Goal: Information Seeking & Learning: Learn about a topic

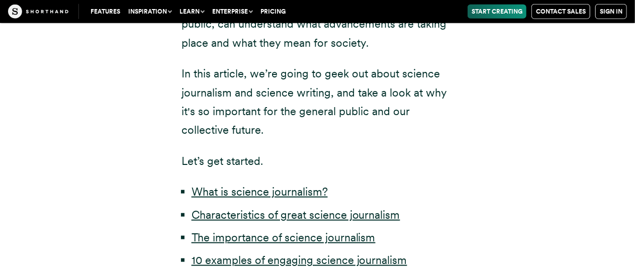
scroll to position [503, 0]
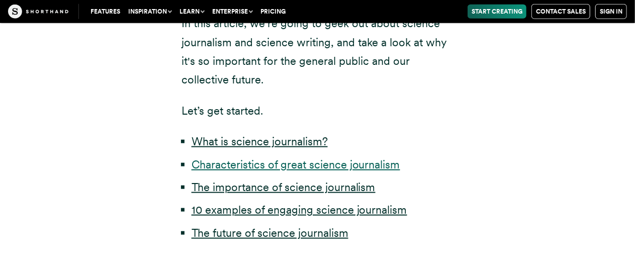
click at [196, 161] on link "Characteristics of great science journalism" at bounding box center [296, 164] width 209 height 13
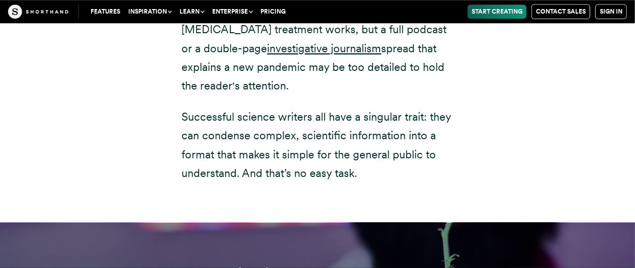
scroll to position [1660, 0]
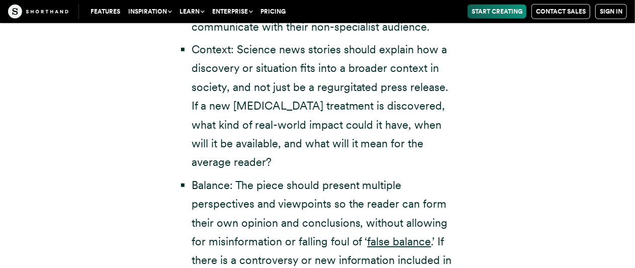
scroll to position [2263, 0]
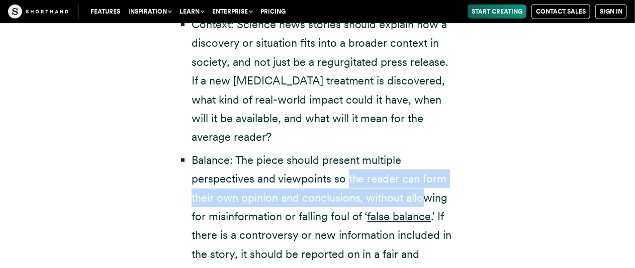
drag, startPoint x: 347, startPoint y: 140, endPoint x: 419, endPoint y: 153, distance: 73.1
click at [419, 153] on li "Balance: The piece should present multiple perspectives and viewpoints so the r…" at bounding box center [323, 235] width 262 height 169
click at [373, 151] on li "Balance: The piece should present multiple perspectives and viewpoints so the r…" at bounding box center [323, 235] width 262 height 169
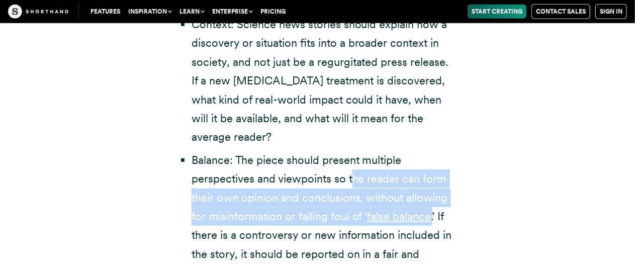
drag, startPoint x: 350, startPoint y: 141, endPoint x: 430, endPoint y: 180, distance: 89.5
click at [430, 180] on li "Balance: The piece should present multiple perspectives and viewpoints so the r…" at bounding box center [323, 235] width 262 height 169
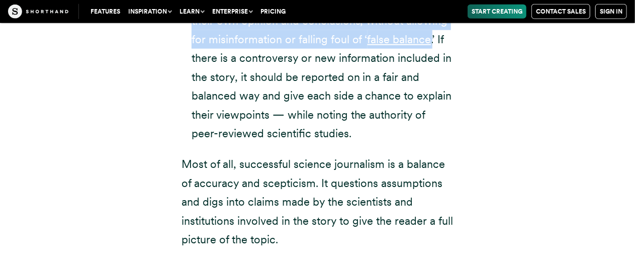
scroll to position [2464, 0]
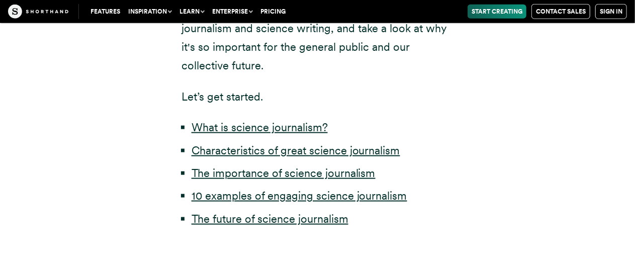
scroll to position [503, 0]
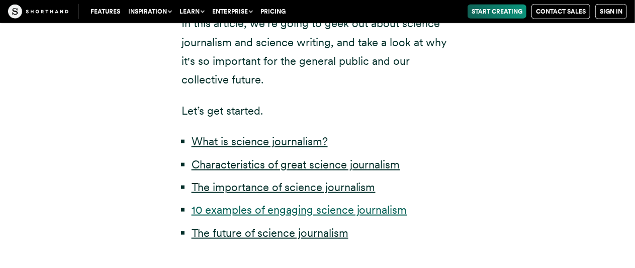
click at [232, 211] on link "10 examples of engaging science journalism" at bounding box center [300, 209] width 216 height 13
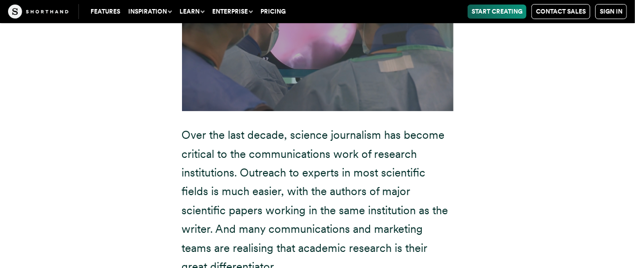
scroll to position [5641, 0]
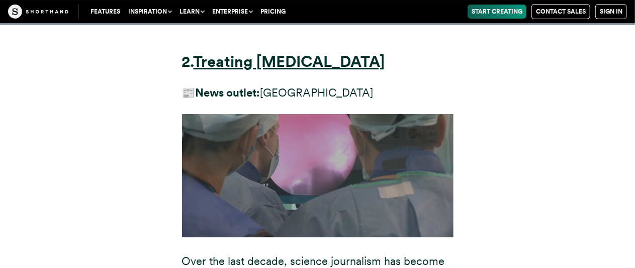
drag, startPoint x: 114, startPoint y: 45, endPoint x: 115, endPoint y: 39, distance: 5.6
drag, startPoint x: 115, startPoint y: 39, endPoint x: 89, endPoint y: 59, distance: 32.3
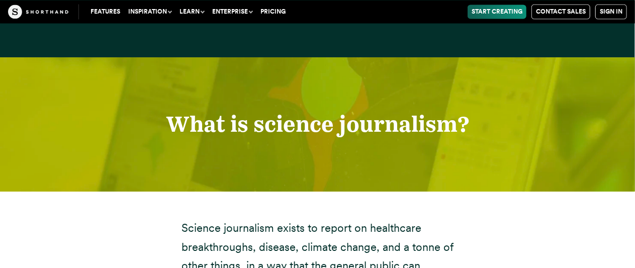
scroll to position [503, 0]
